Goal: Task Accomplishment & Management: Manage account settings

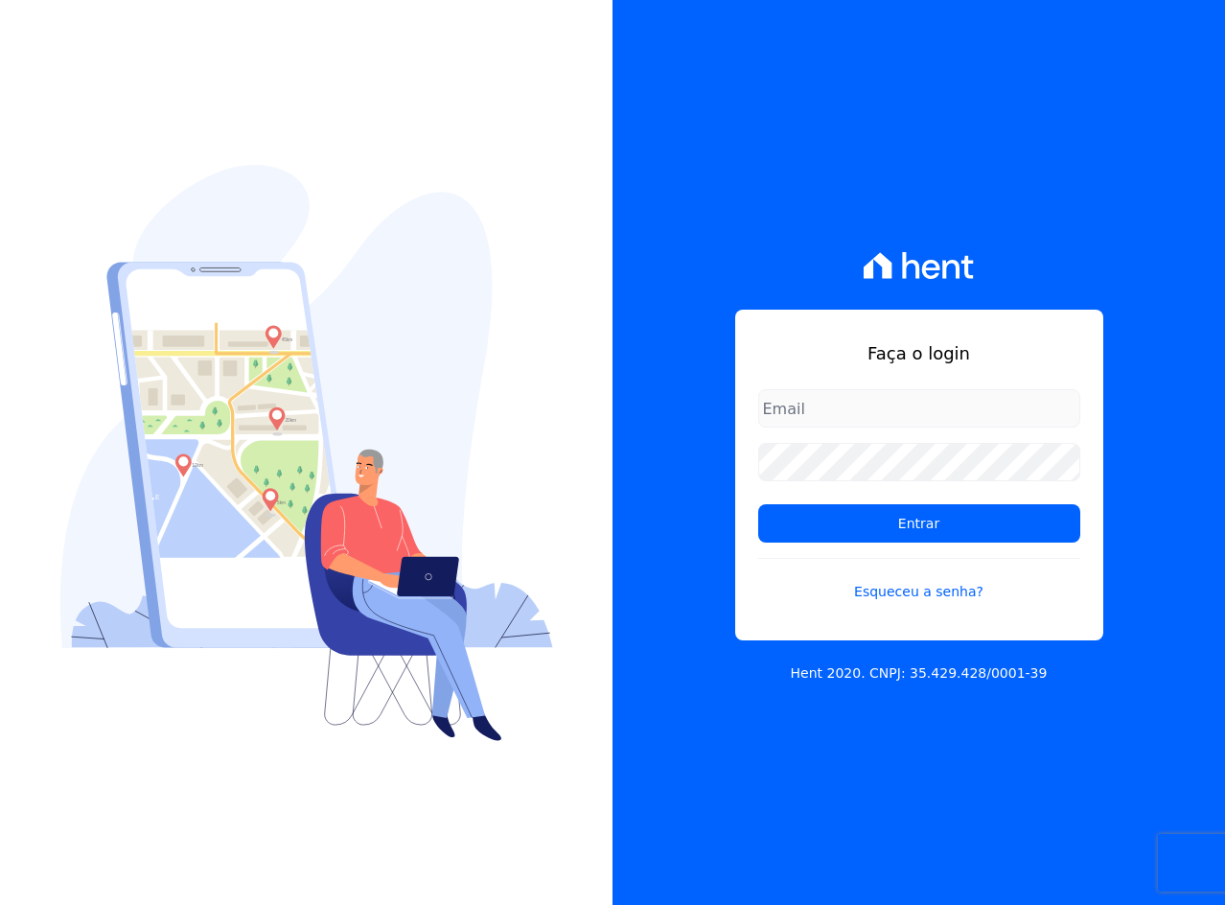
click at [869, 416] on input "email" at bounding box center [919, 408] width 322 height 38
type input "lpessanha@genesisempreendimentos.com.br"
click at [758, 504] on input "Entrar" at bounding box center [919, 523] width 322 height 38
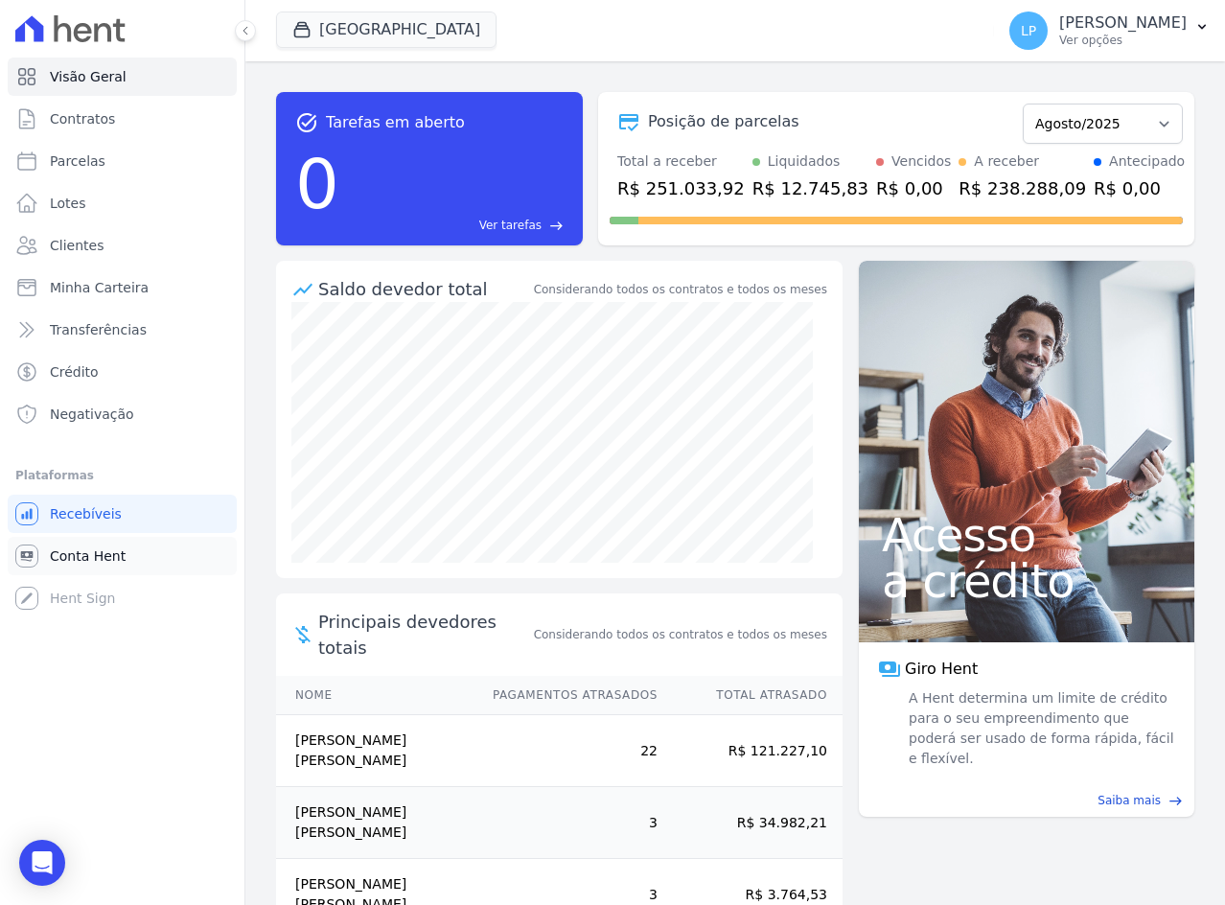
click at [75, 560] on span "Conta Hent" at bounding box center [88, 555] width 76 height 19
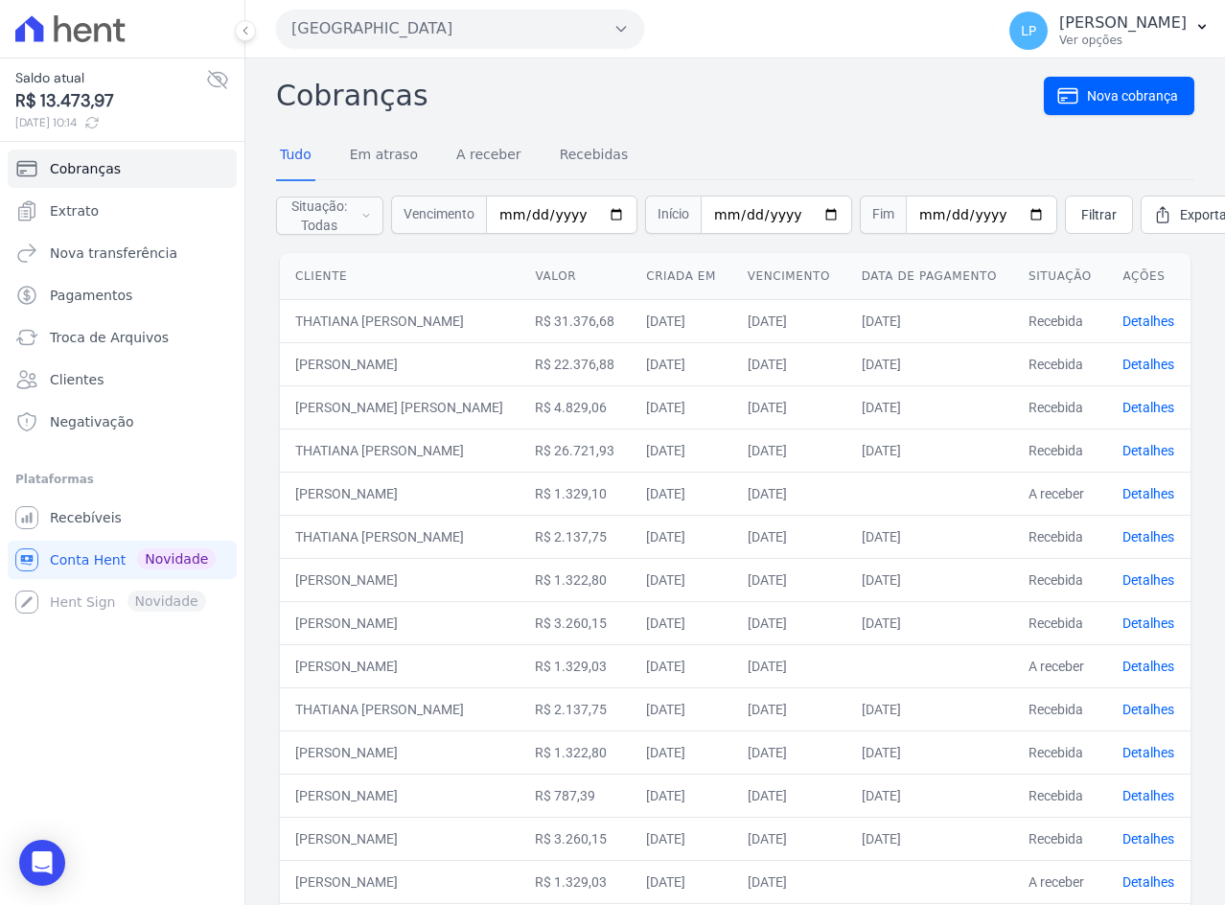
click at [100, 124] on icon at bounding box center [91, 122] width 15 height 15
click at [613, 35] on icon "button" at bounding box center [620, 28] width 15 height 15
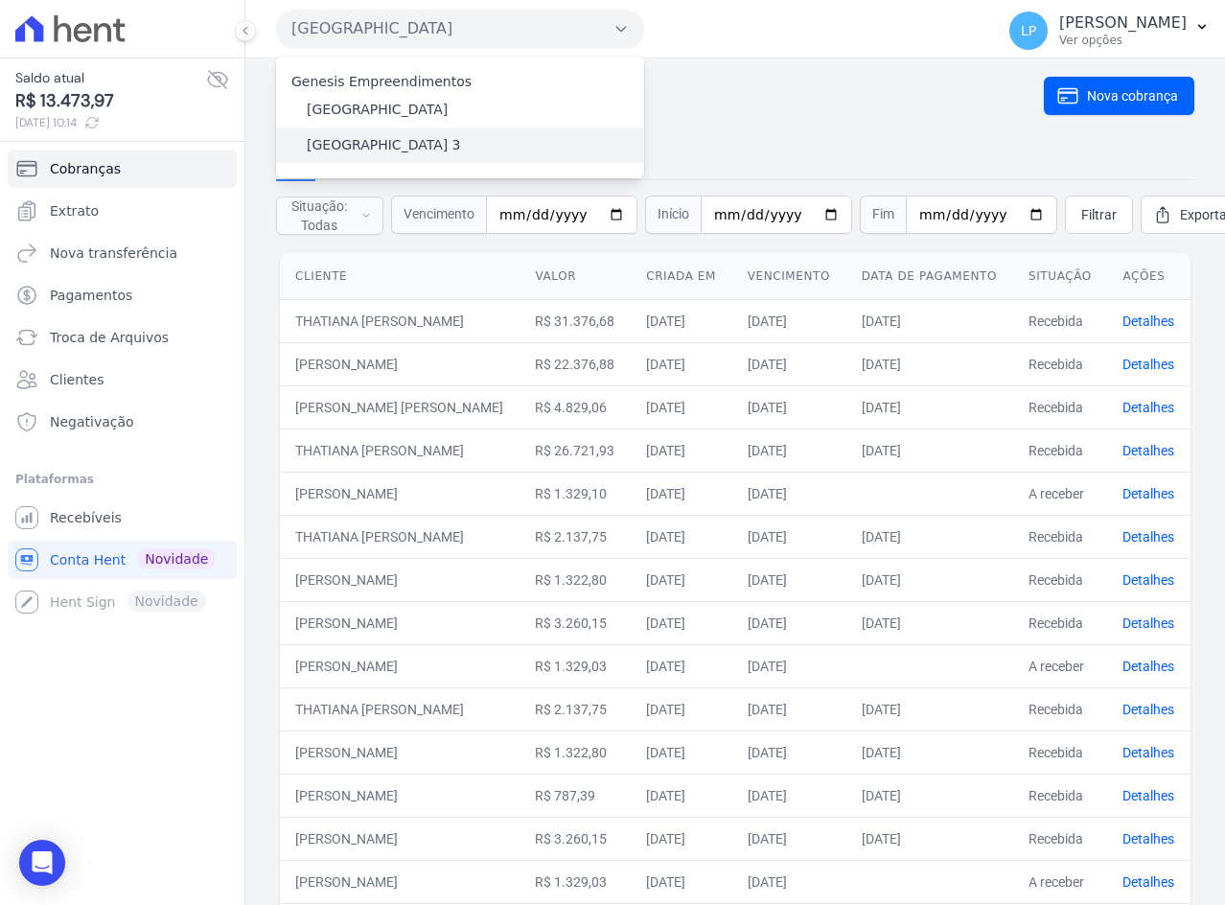
click at [392, 141] on label "[GEOGRAPHIC_DATA] 3" at bounding box center [384, 145] width 154 height 20
click at [0, 0] on input "[GEOGRAPHIC_DATA] 3" at bounding box center [0, 0] width 0 height 0
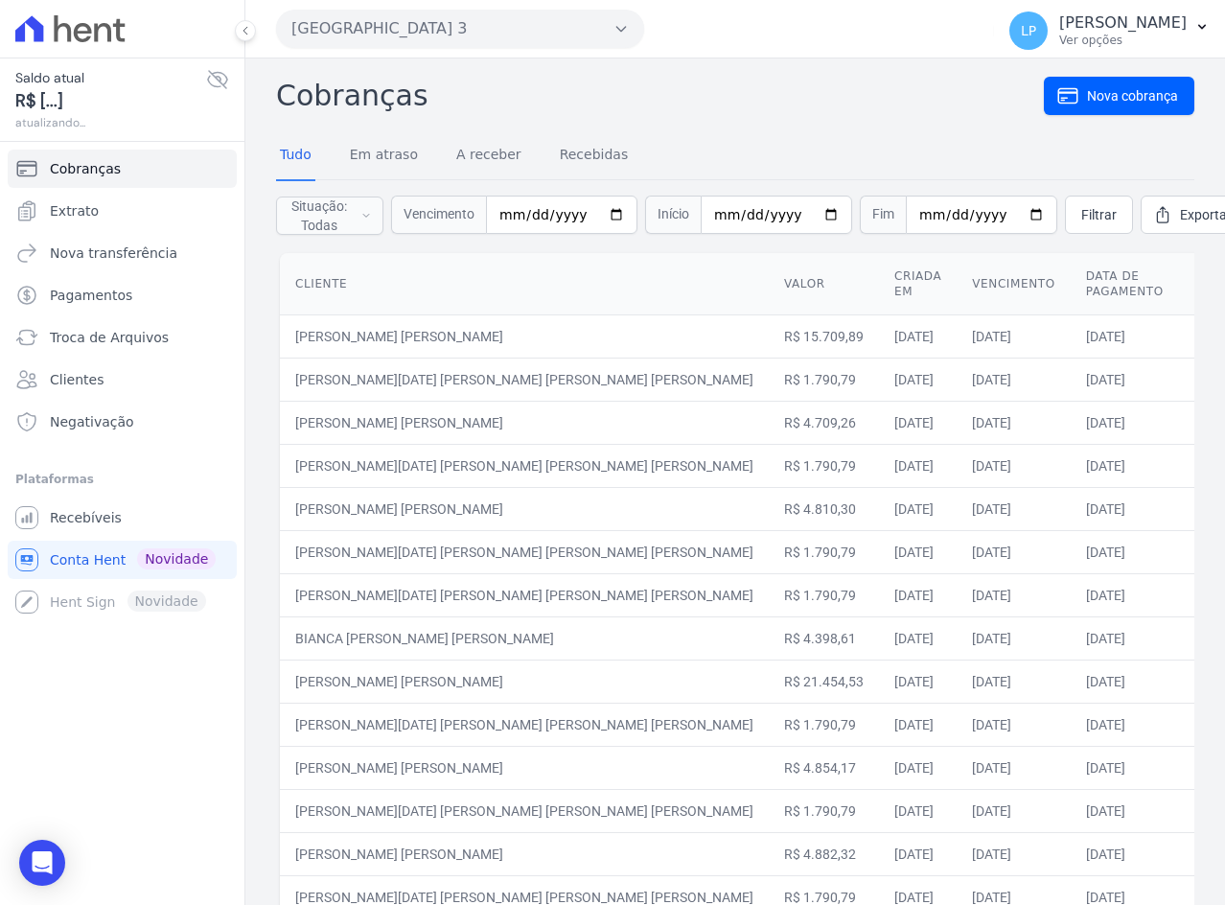
click at [218, 76] on icon at bounding box center [217, 79] width 23 height 23
click at [220, 79] on icon at bounding box center [218, 80] width 6 height 6
